Goal: Use online tool/utility: Utilize a website feature to perform a specific function

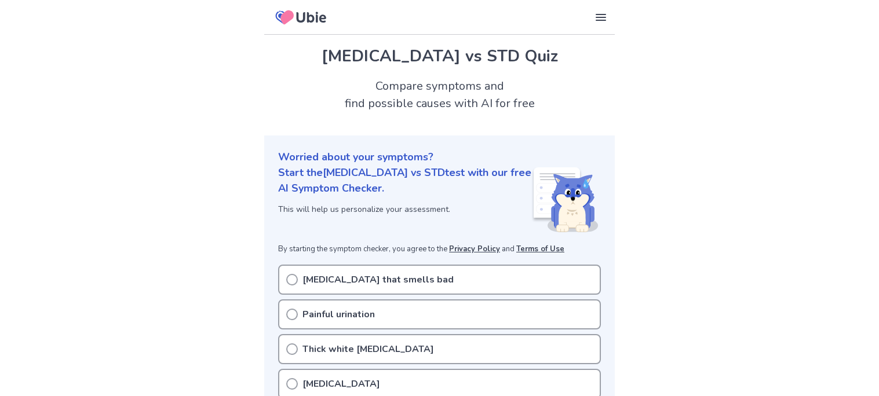
click at [295, 280] on icon at bounding box center [292, 280] width 12 height 12
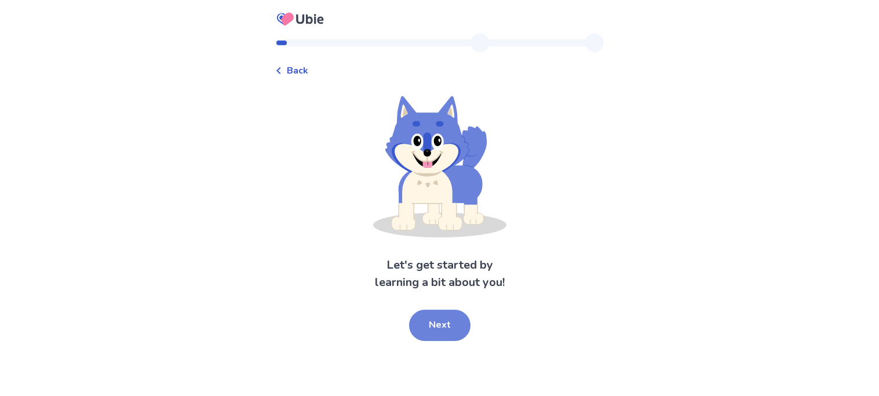
click at [430, 335] on button "Next" at bounding box center [439, 325] width 61 height 31
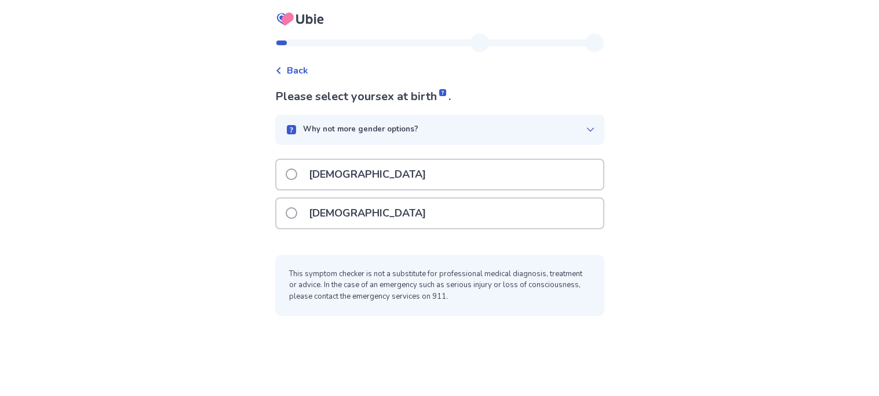
click at [430, 210] on div "[DEMOGRAPHIC_DATA]" at bounding box center [439, 214] width 327 height 30
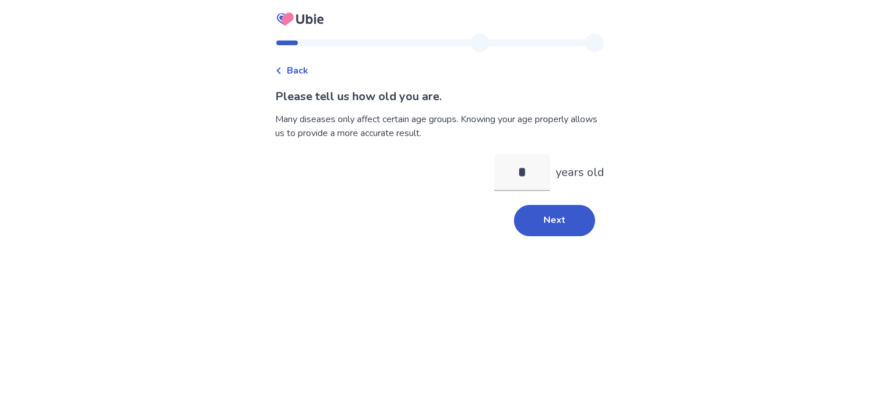
type input "**"
click at [533, 215] on button "Next" at bounding box center [554, 220] width 81 height 31
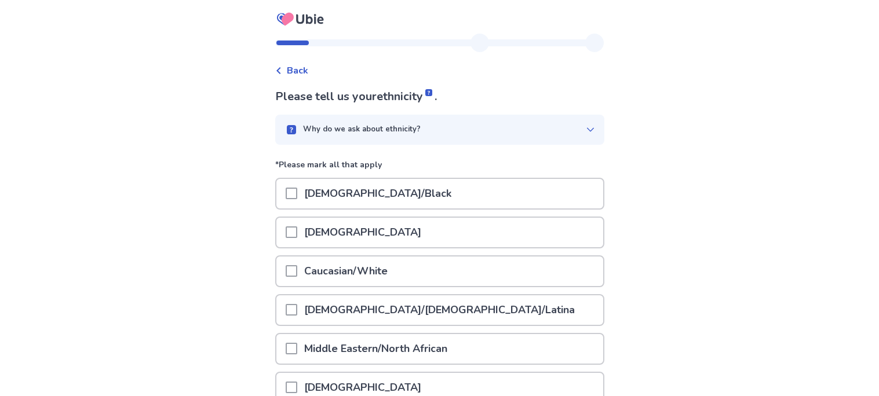
click at [455, 187] on div "African American/Black" at bounding box center [439, 194] width 327 height 30
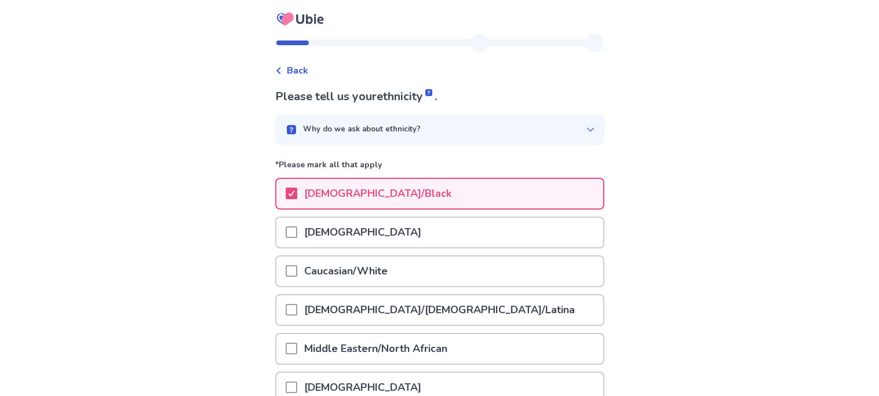
click at [224, 237] on div "Back Please tell us your ethnicity . Why do we ask about ethnicity? *Please mar…" at bounding box center [439, 292] width 879 height 584
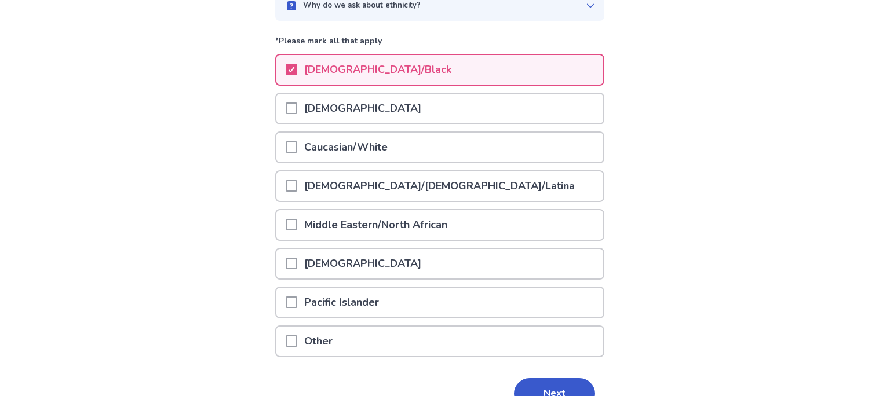
scroll to position [138, 0]
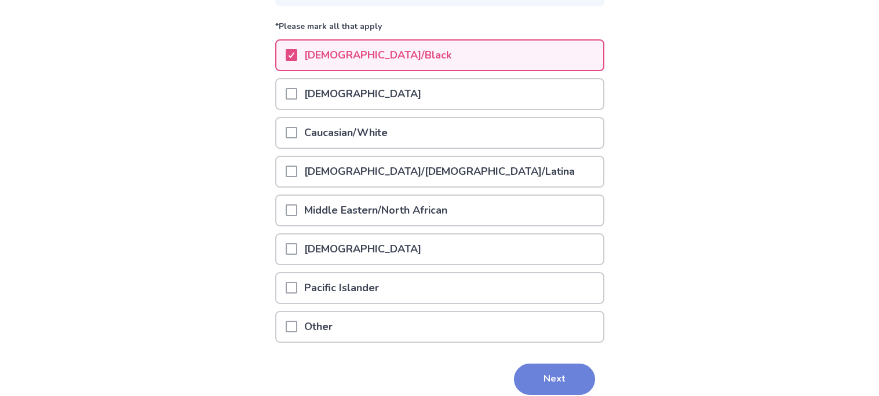
click at [545, 372] on button "Next" at bounding box center [554, 379] width 81 height 31
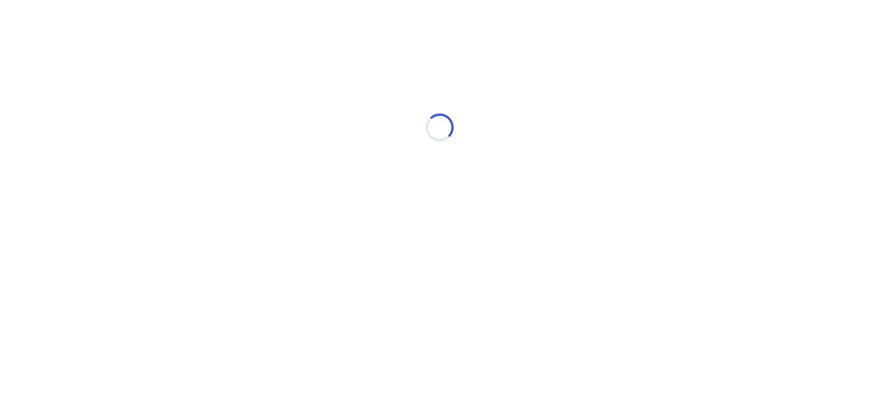
scroll to position [0, 0]
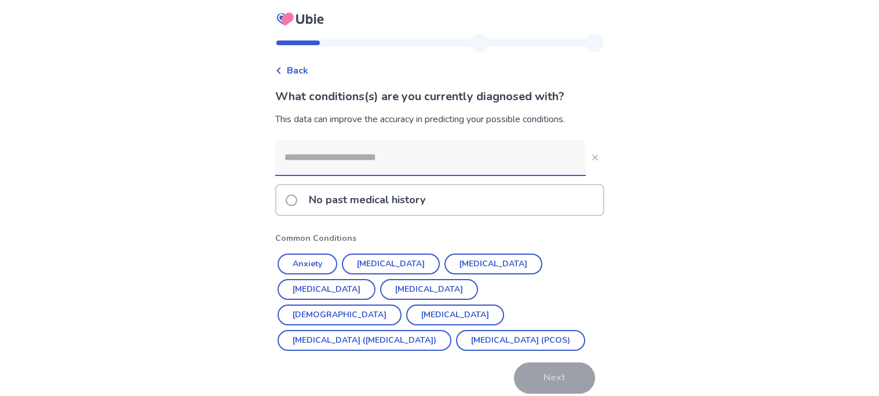
click at [297, 195] on span at bounding box center [292, 201] width 12 height 12
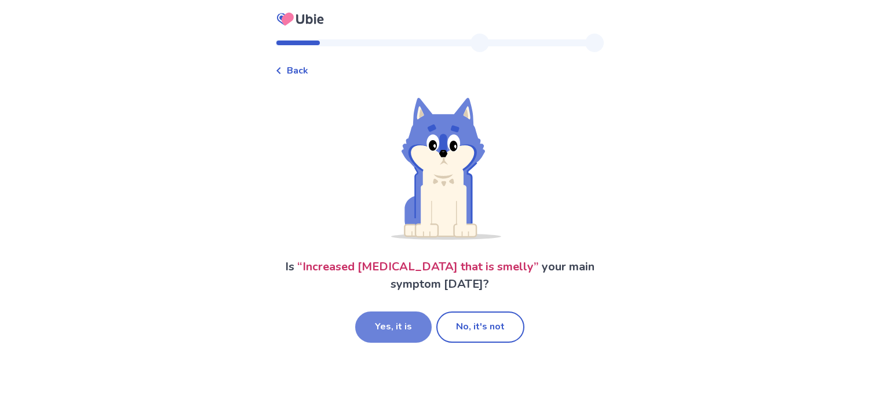
click at [394, 330] on button "Yes, it is" at bounding box center [393, 327] width 76 height 31
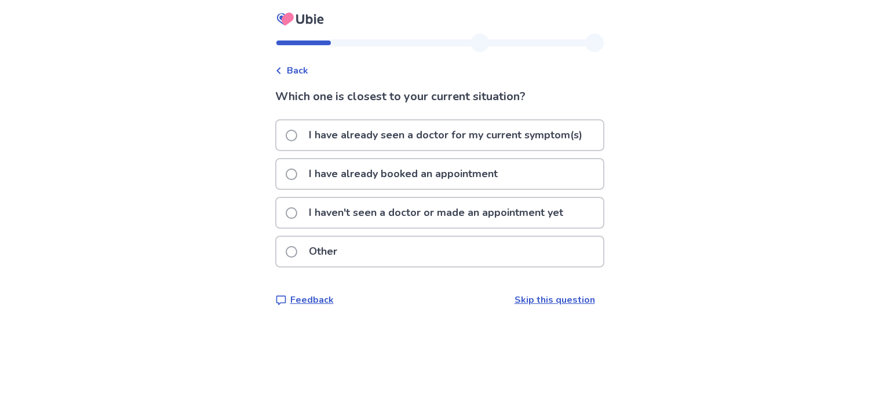
click at [302, 204] on label "I haven't seen a doctor or made an appointment yet" at bounding box center [428, 213] width 284 height 30
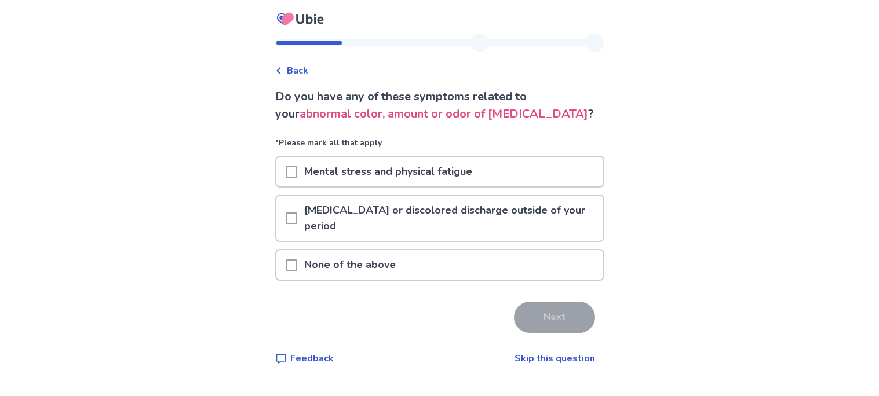
click at [295, 169] on span at bounding box center [292, 172] width 12 height 12
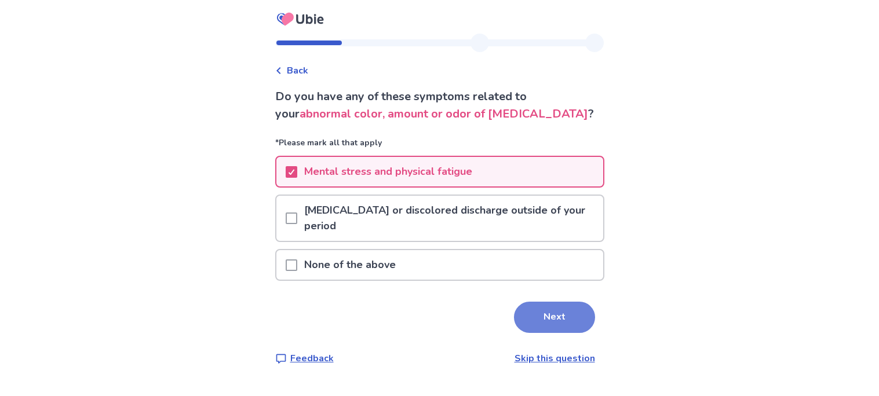
click at [524, 319] on button "Next" at bounding box center [554, 317] width 81 height 31
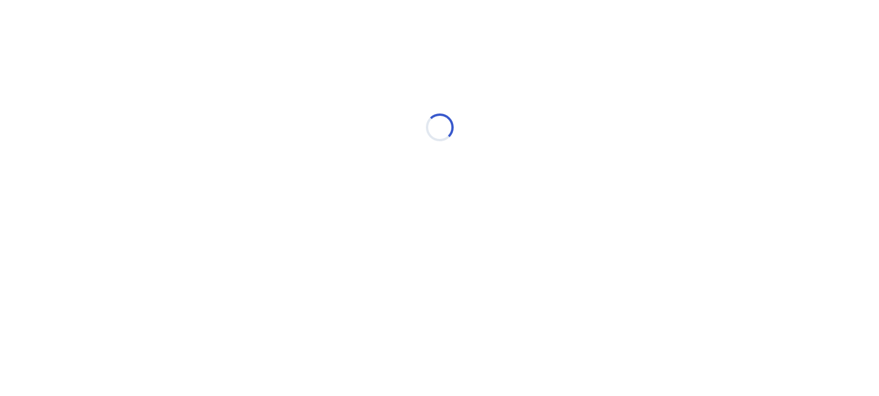
select select "*"
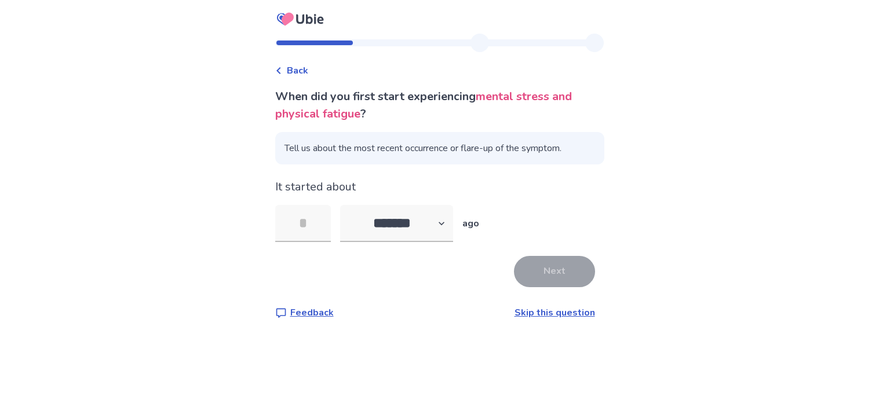
type input "*"
click at [565, 271] on button "Next" at bounding box center [554, 271] width 81 height 31
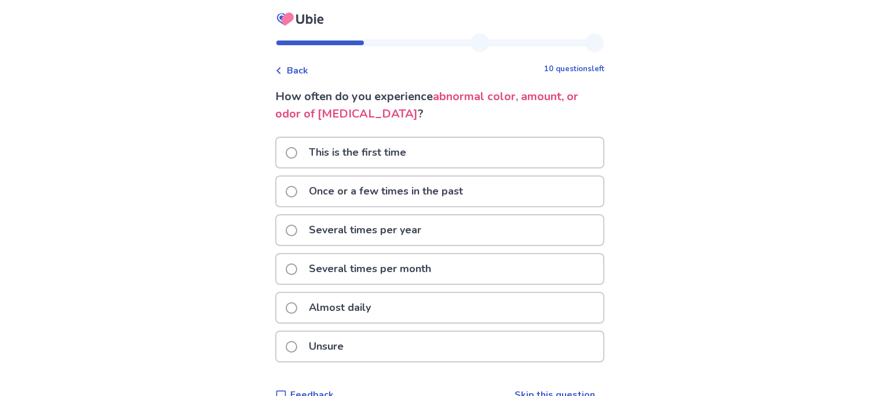
click at [565, 271] on div "Several times per month" at bounding box center [439, 269] width 327 height 30
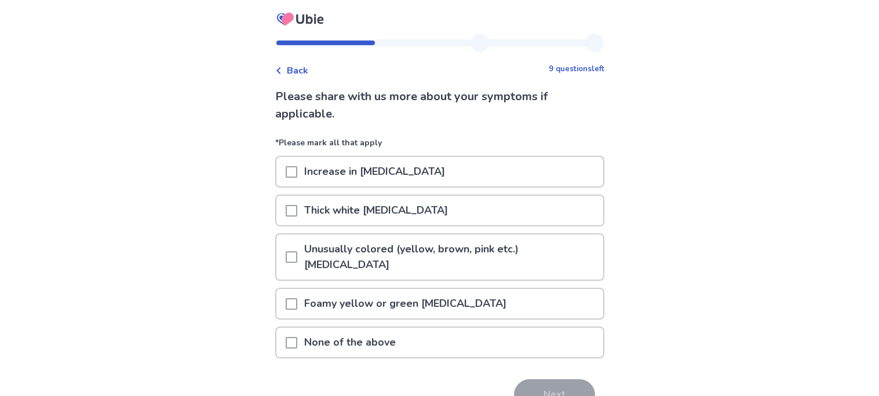
click at [308, 73] on span "Back" at bounding box center [297, 71] width 21 height 14
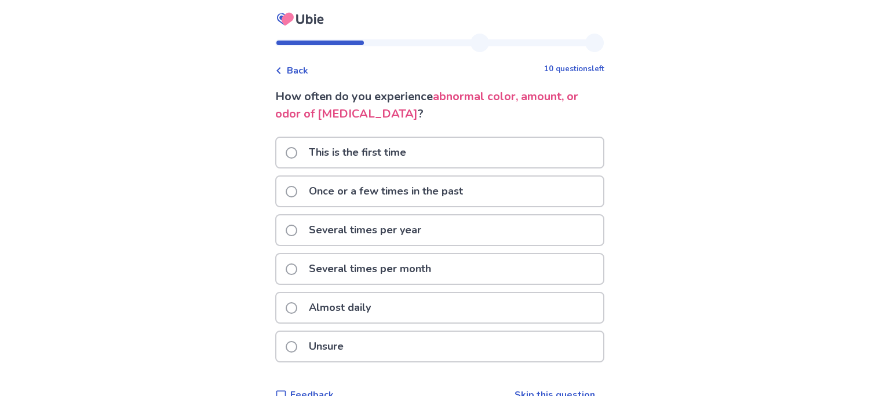
click at [297, 186] on span at bounding box center [292, 192] width 12 height 12
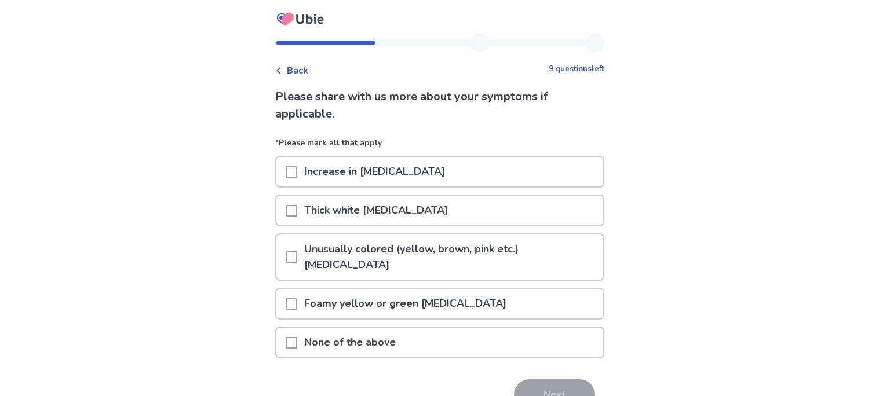
click at [294, 171] on span at bounding box center [292, 172] width 12 height 12
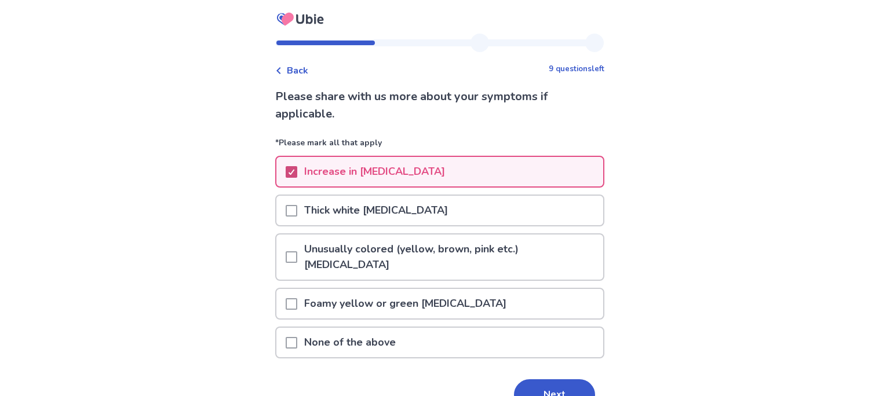
click at [294, 171] on icon at bounding box center [291, 172] width 7 height 6
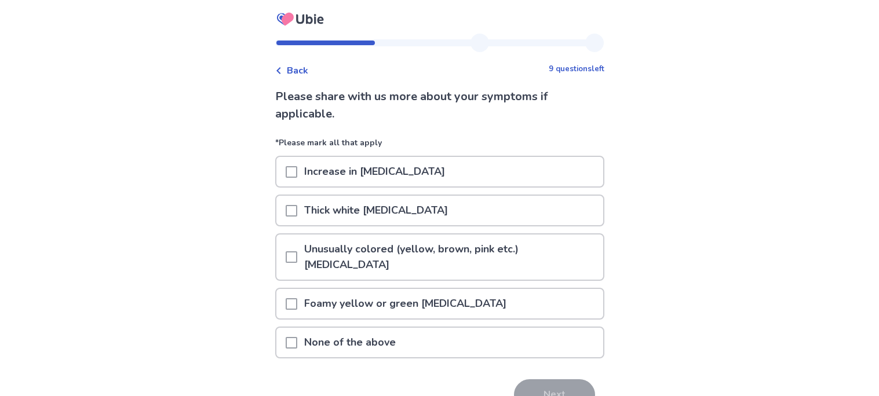
click at [297, 170] on span at bounding box center [292, 172] width 12 height 12
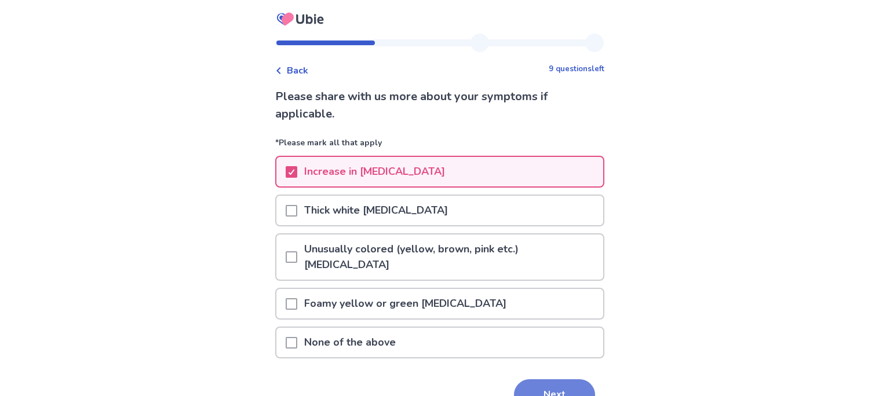
click at [554, 387] on button "Next" at bounding box center [554, 394] width 81 height 31
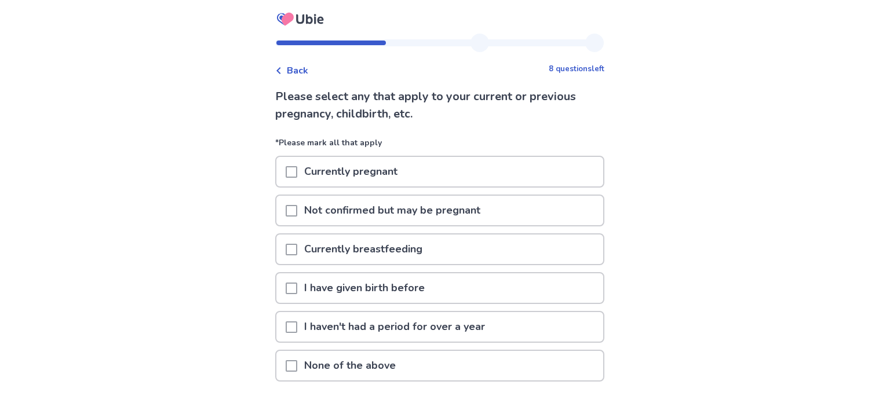
click at [297, 284] on span at bounding box center [292, 289] width 12 height 12
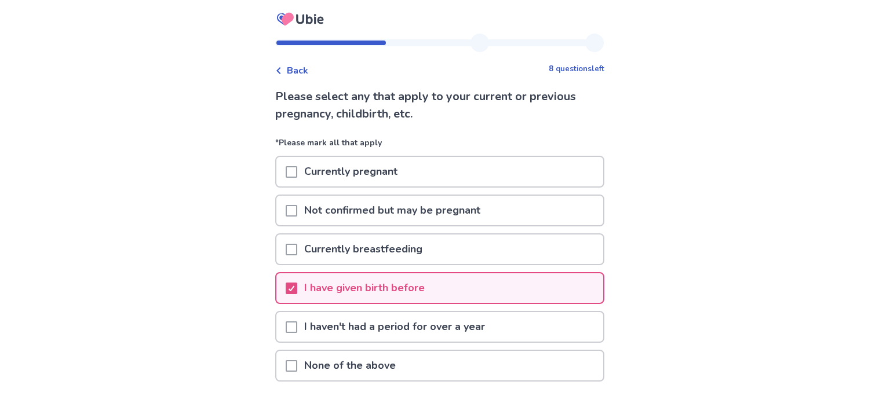
click at [696, 246] on div "Back 8 questions left Please select any that apply to your current or previous …" at bounding box center [439, 242] width 879 height 485
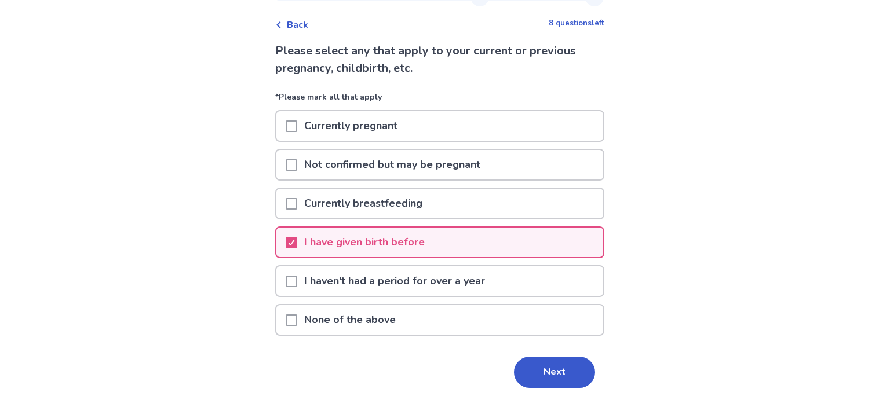
scroll to position [69, 0]
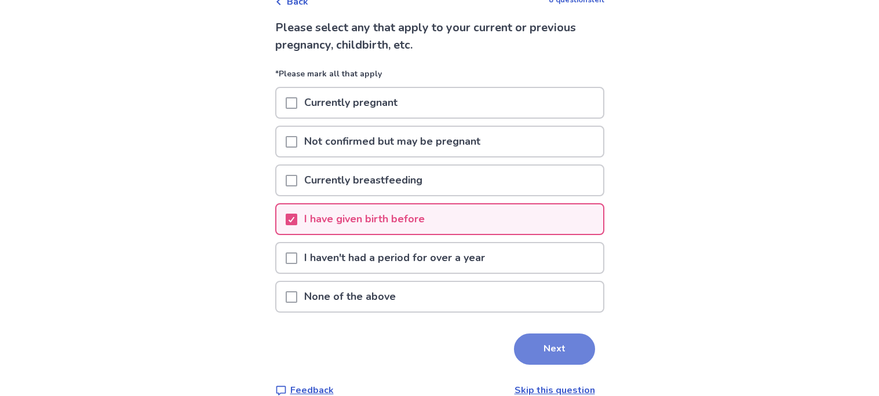
click at [557, 334] on button "Next" at bounding box center [554, 349] width 81 height 31
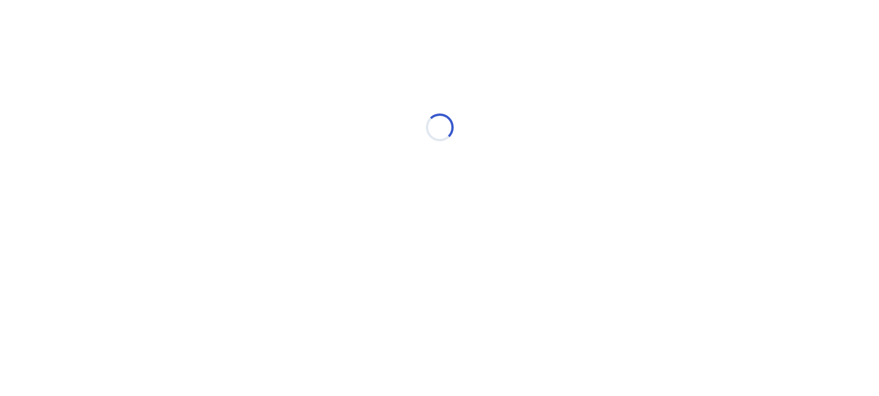
scroll to position [0, 0]
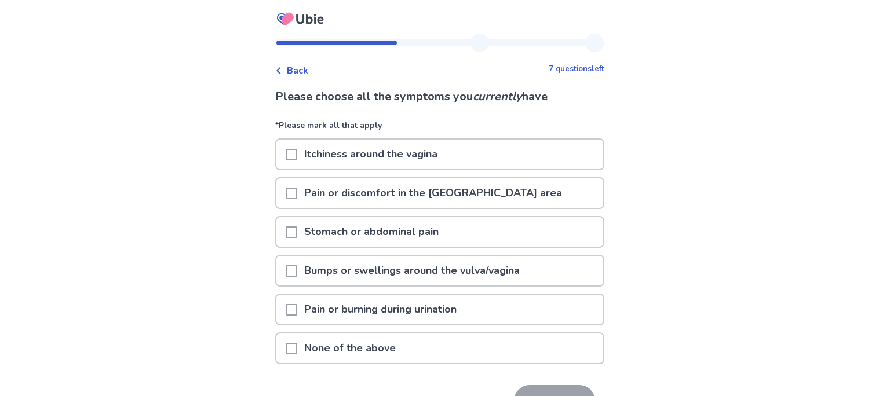
click at [297, 343] on span at bounding box center [292, 349] width 12 height 12
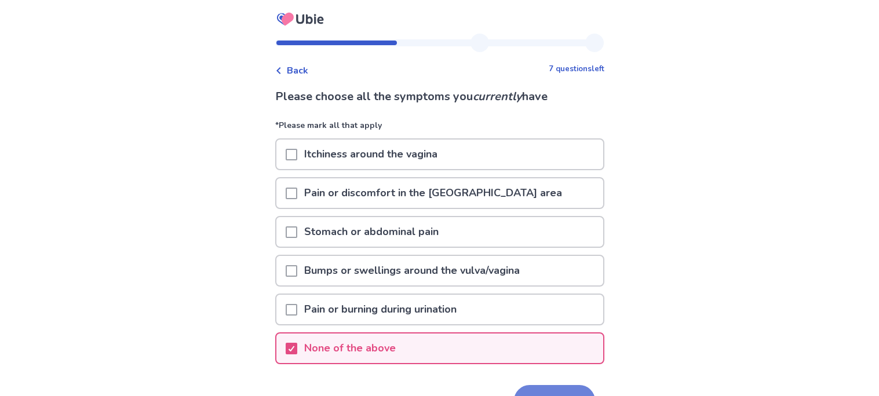
click at [541, 385] on button "Next" at bounding box center [554, 400] width 81 height 31
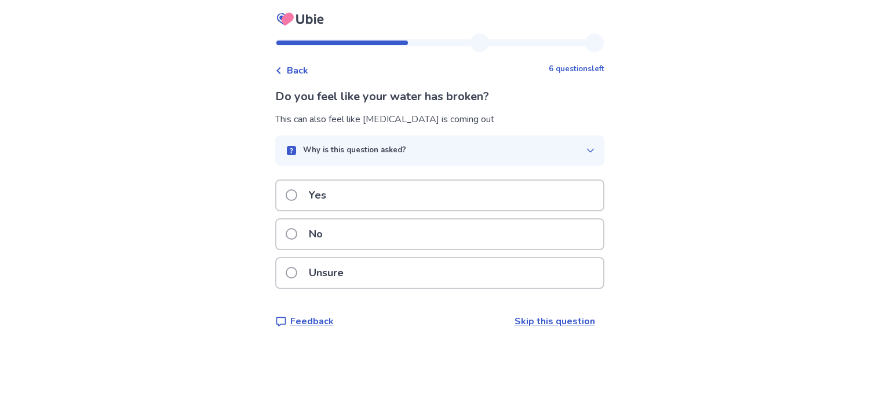
click at [383, 229] on div "No" at bounding box center [439, 234] width 327 height 30
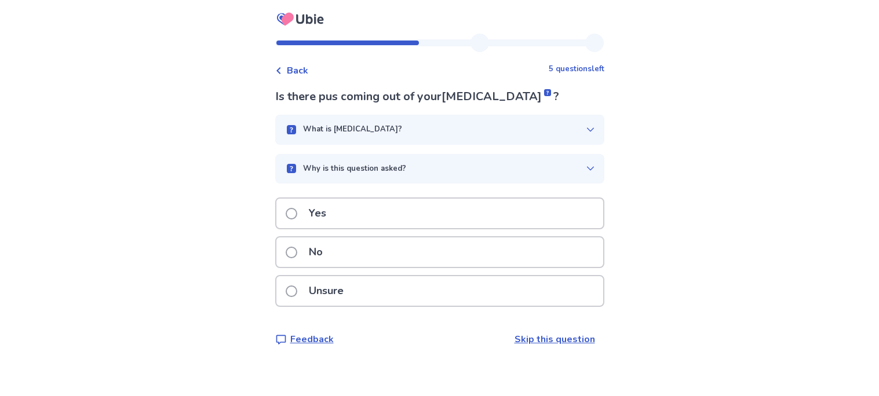
click at [297, 254] on span at bounding box center [292, 253] width 12 height 12
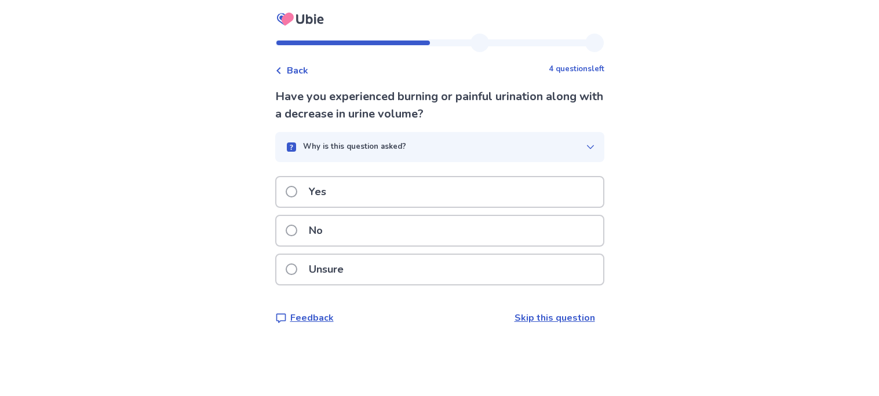
click at [353, 233] on div "No" at bounding box center [439, 231] width 327 height 30
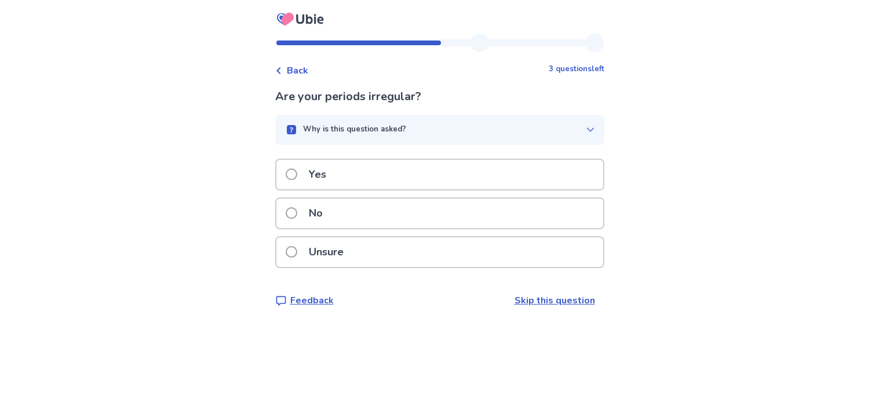
click at [346, 208] on div "No" at bounding box center [439, 214] width 327 height 30
click at [345, 208] on div "No" at bounding box center [439, 214] width 327 height 30
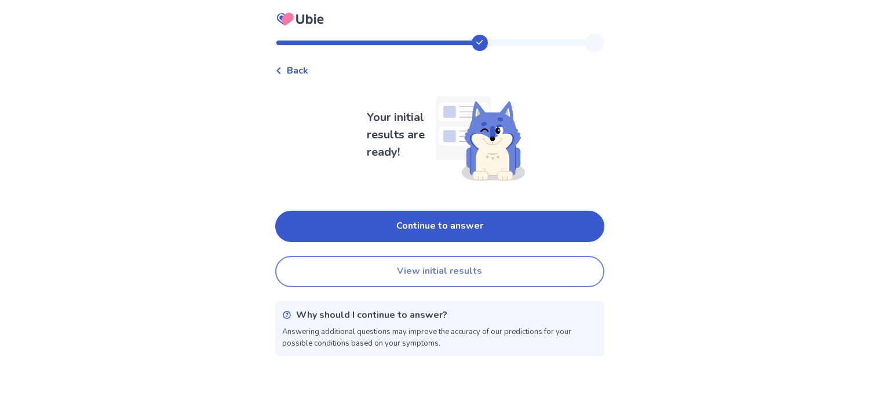
click at [400, 268] on button "View initial results" at bounding box center [439, 271] width 329 height 31
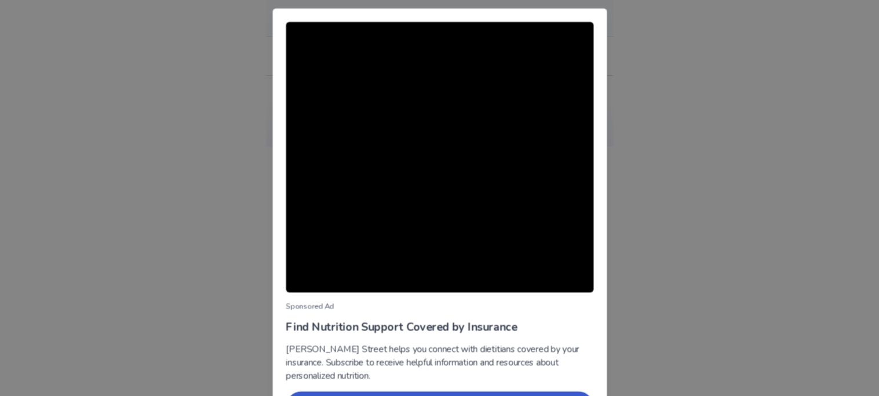
scroll to position [23, 0]
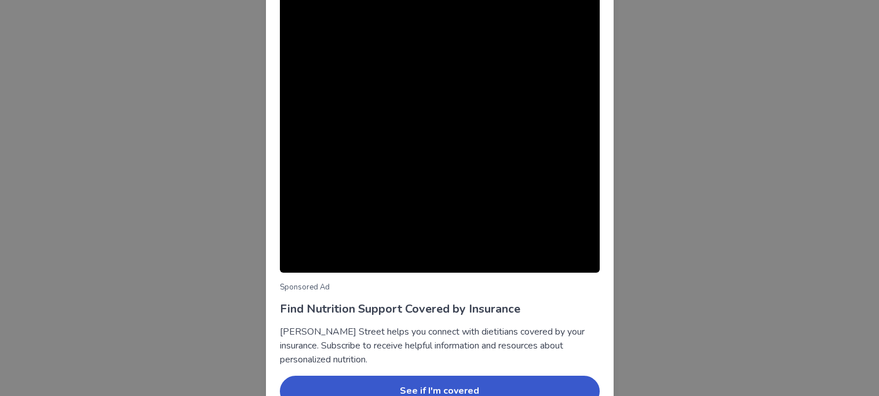
click at [711, 242] on div "Sponsored Ad Find Nutrition Support Covered by Insurance Berry Street helps you…" at bounding box center [439, 198] width 879 height 396
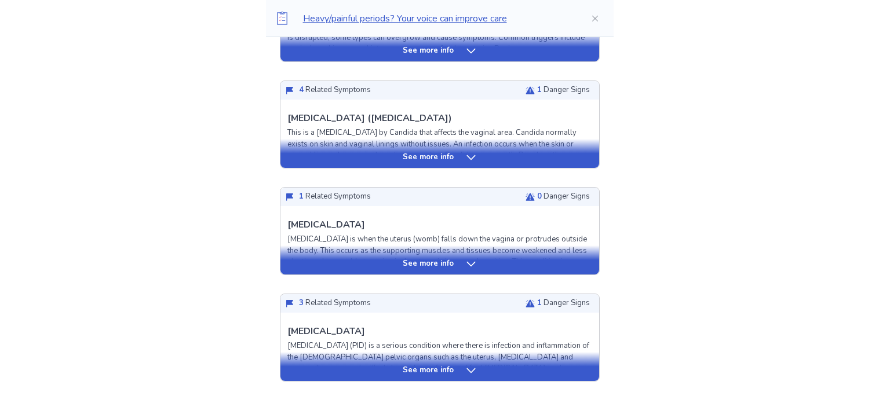
scroll to position [416, 0]
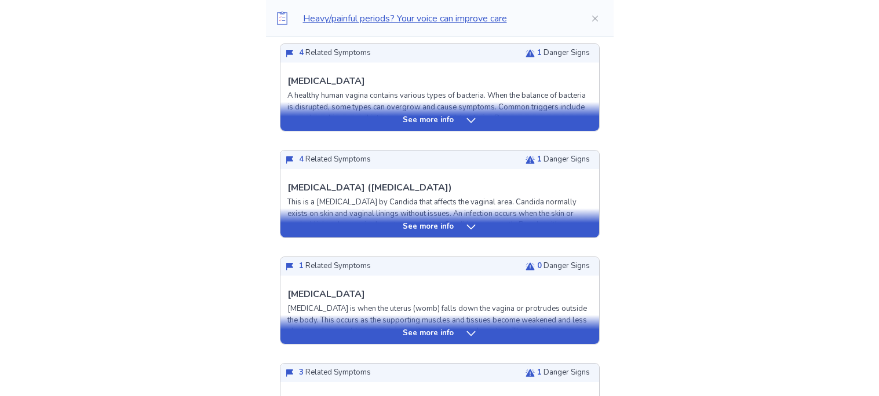
scroll to position [301, 0]
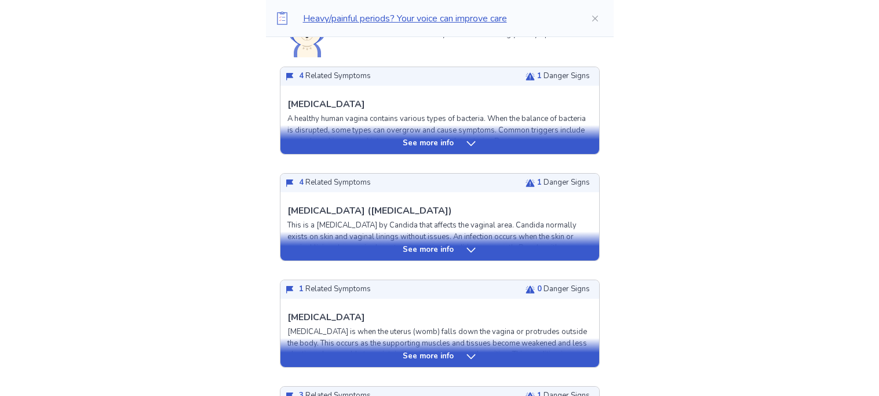
click at [496, 138] on div "See more info" at bounding box center [439, 144] width 319 height 12
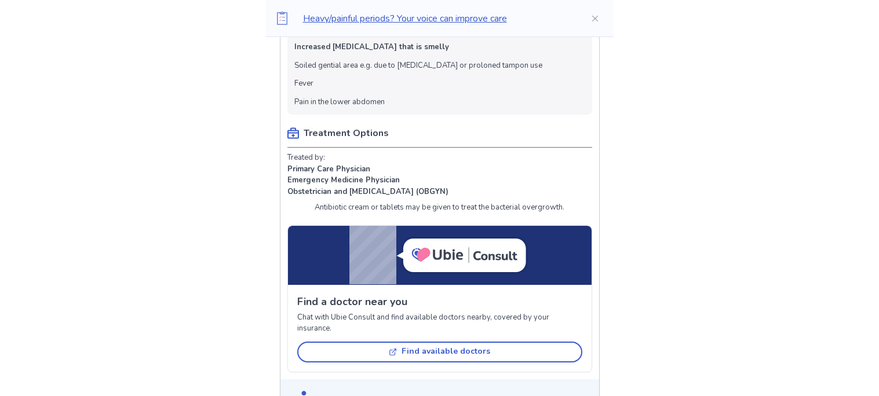
scroll to position [671, 0]
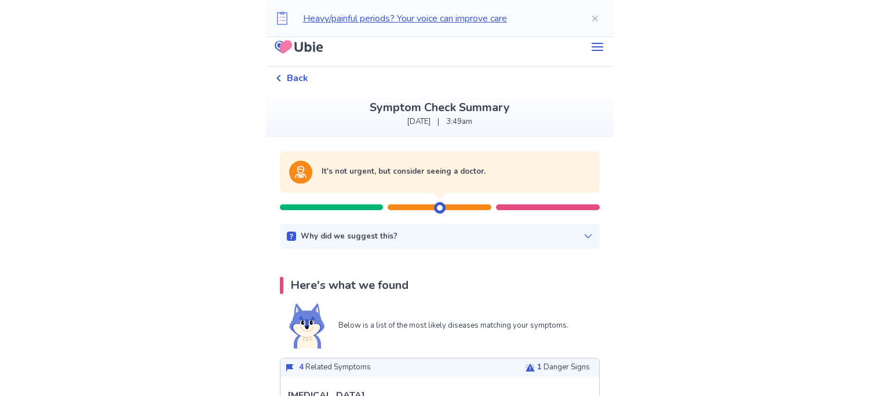
scroll to position [0, 0]
